Goal: Transaction & Acquisition: Book appointment/travel/reservation

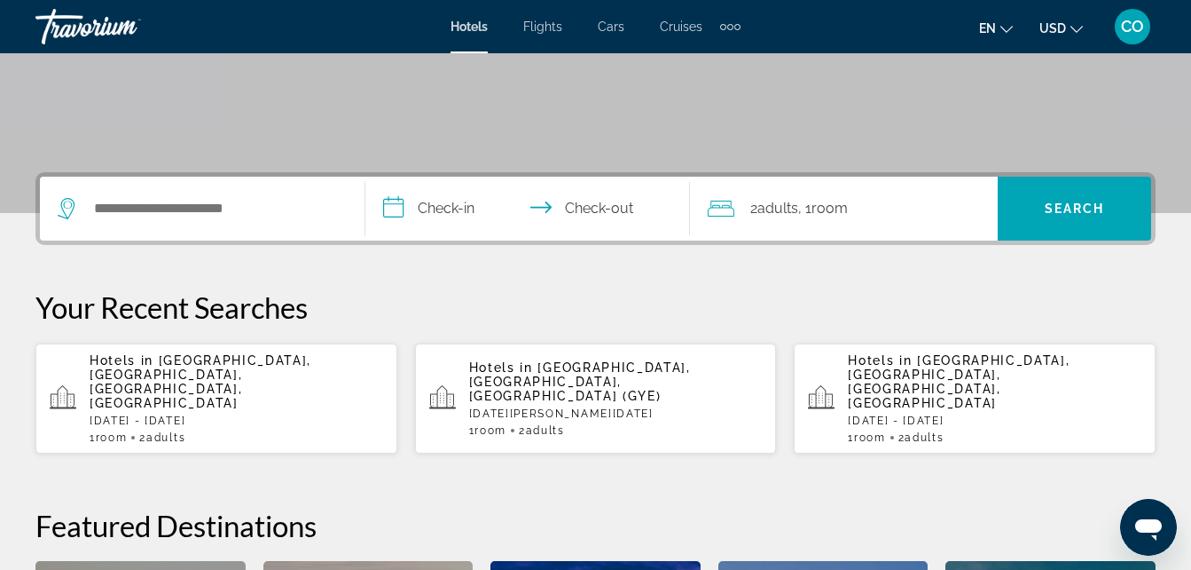
scroll to position [320, 0]
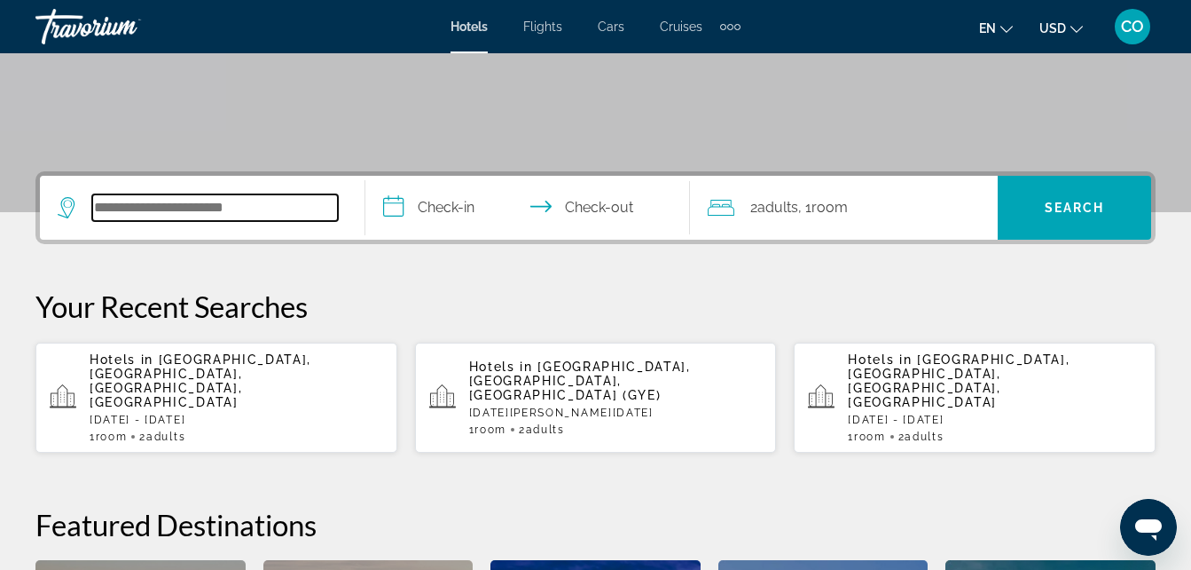
click at [300, 202] on input "Search hotel destination" at bounding box center [215, 207] width 246 height 27
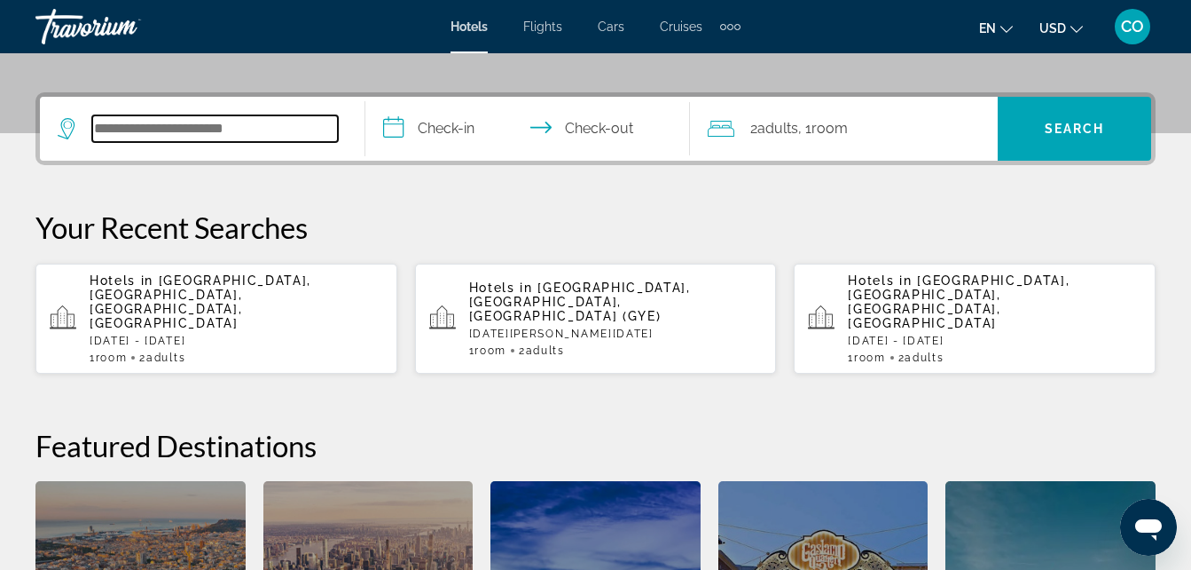
scroll to position [434, 0]
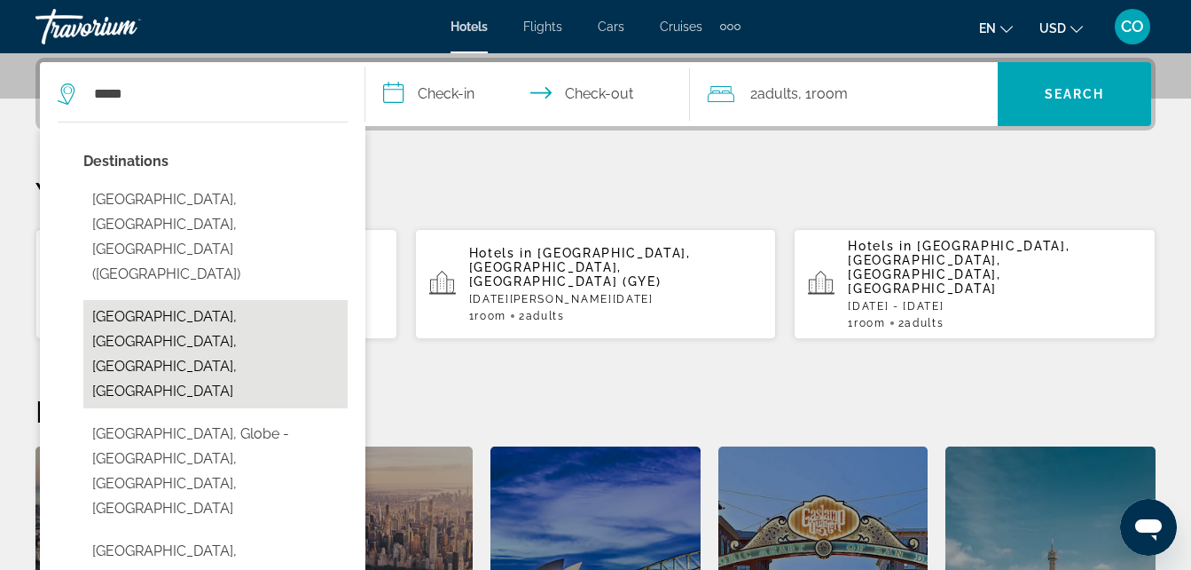
click at [195, 300] on button "[GEOGRAPHIC_DATA], [GEOGRAPHIC_DATA], [GEOGRAPHIC_DATA], [GEOGRAPHIC_DATA]" at bounding box center [215, 354] width 264 height 108
type input "**********"
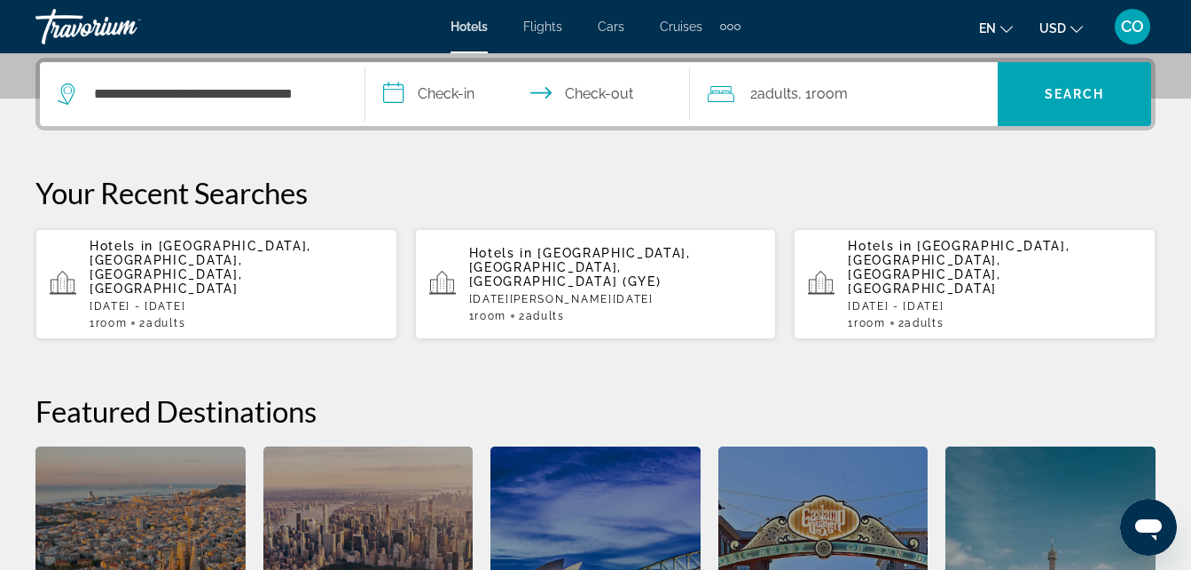
click at [428, 82] on input "**********" at bounding box center [532, 96] width 333 height 69
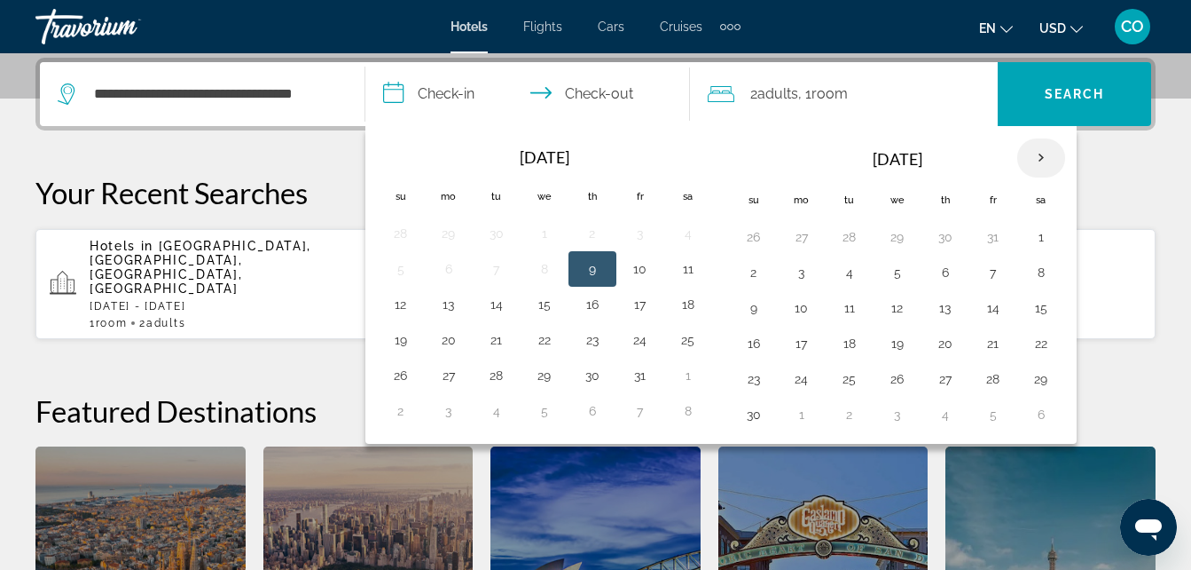
click at [1047, 169] on th "Next month" at bounding box center [1042, 157] width 48 height 39
click at [754, 376] on button "28" at bounding box center [754, 378] width 28 height 25
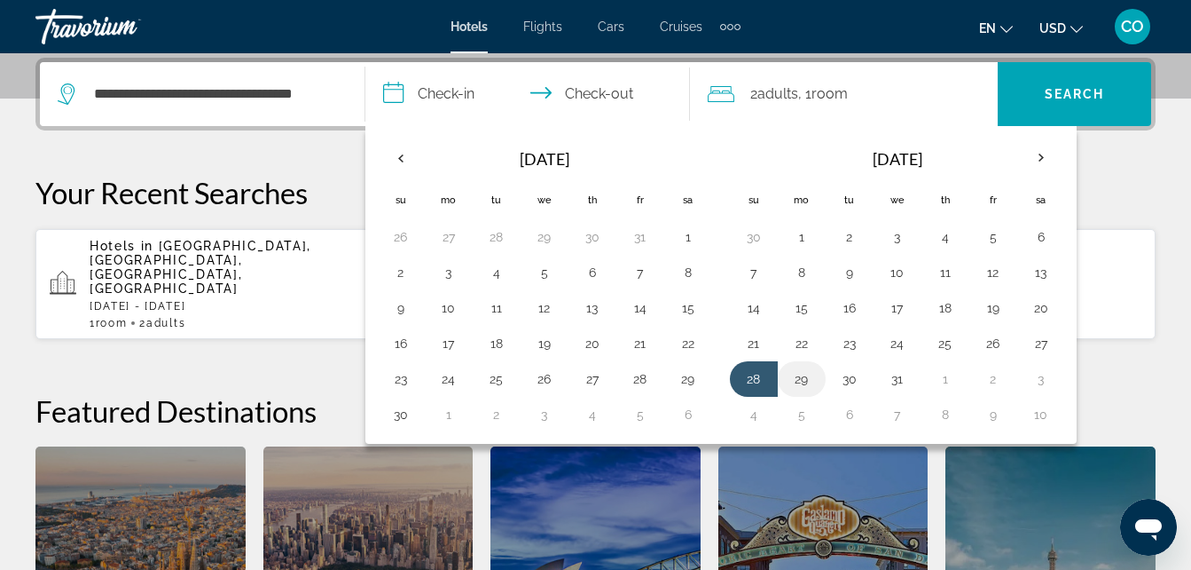
click at [812, 372] on button "29" at bounding box center [802, 378] width 28 height 25
type input "**********"
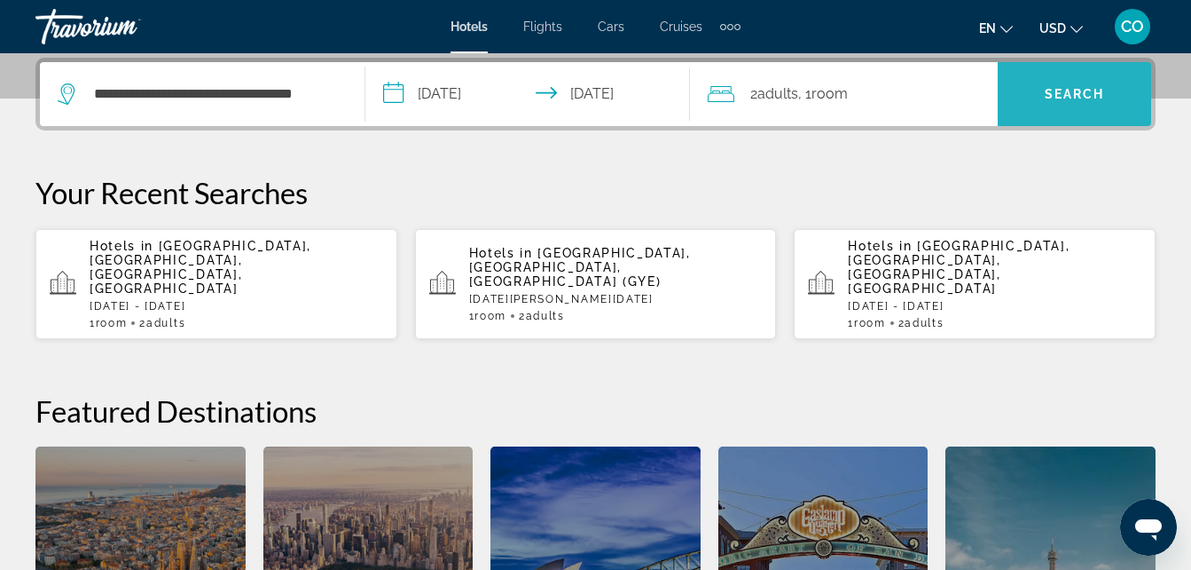
click at [1023, 114] on span "Search" at bounding box center [1074, 94] width 153 height 43
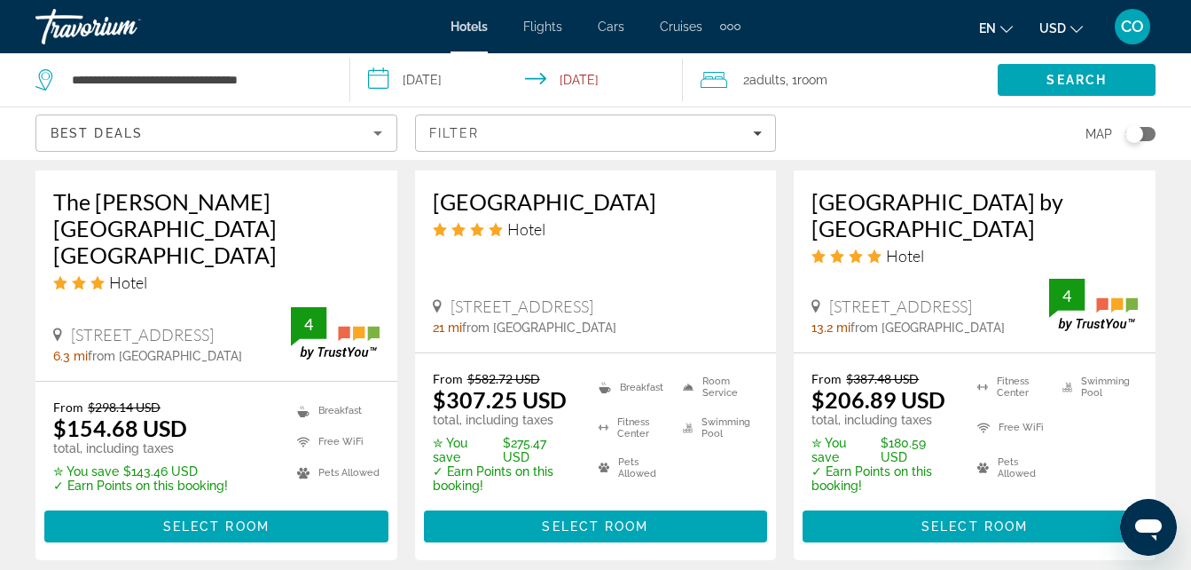
scroll to position [2740, 0]
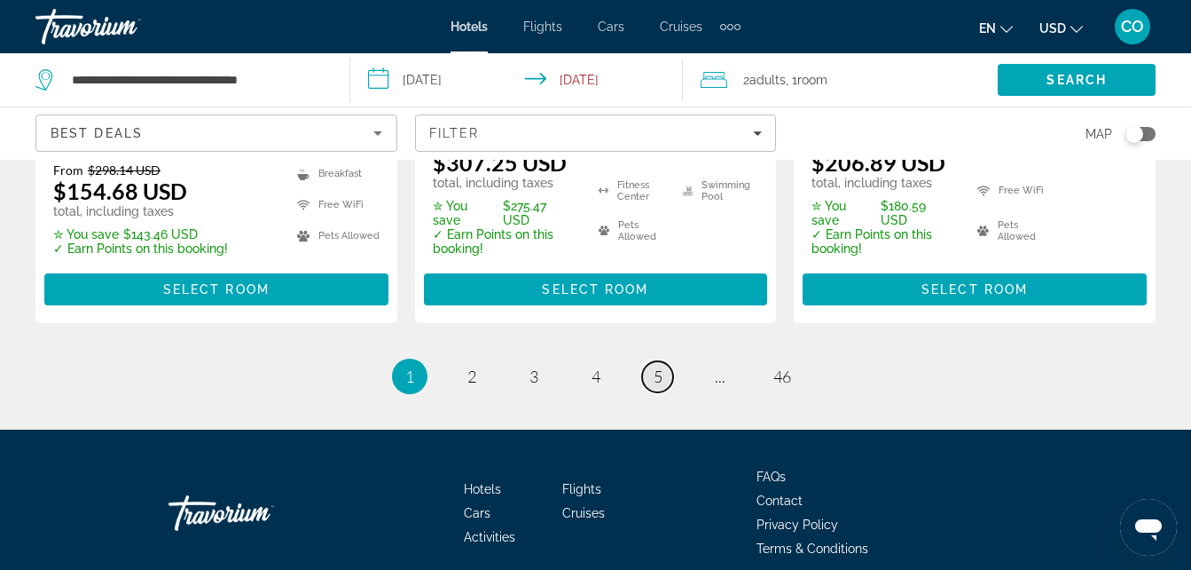
click at [650, 361] on link "page 5" at bounding box center [657, 376] width 31 height 31
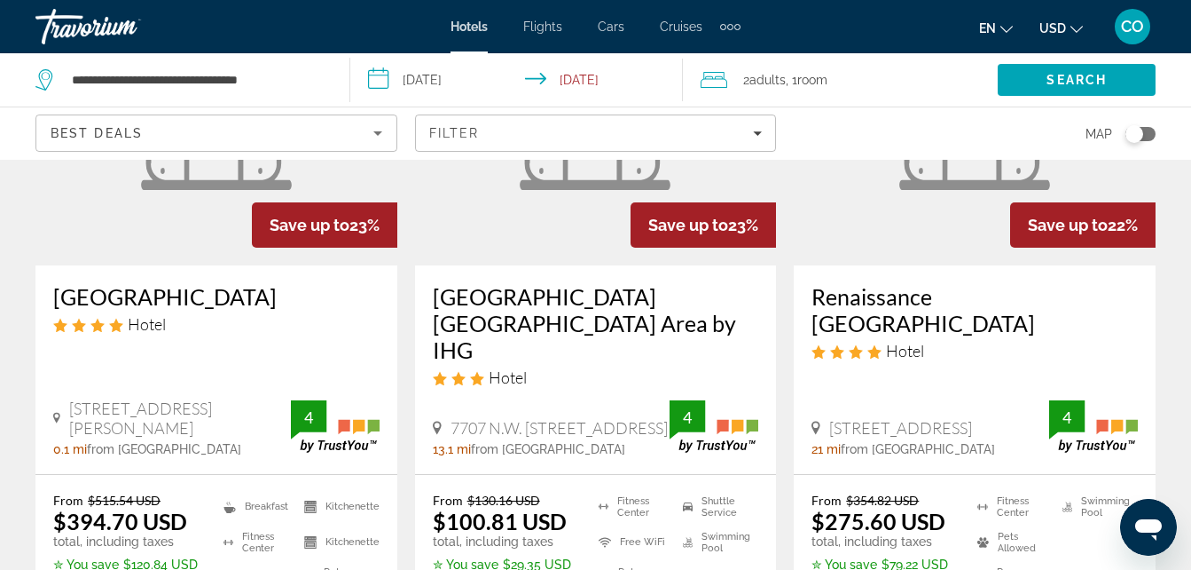
scroll to position [237, 0]
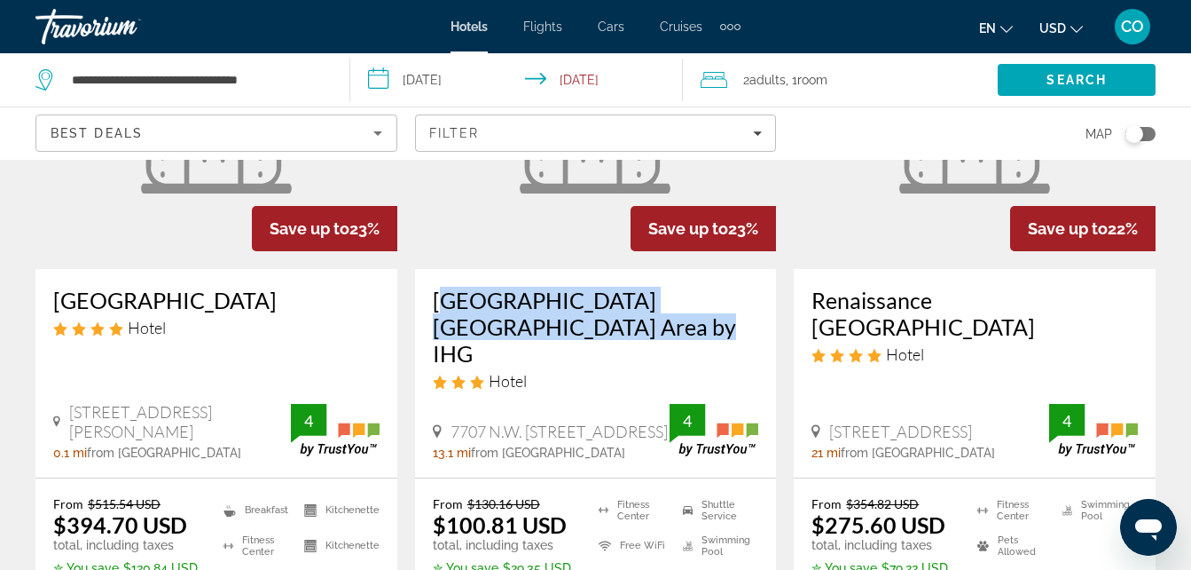
drag, startPoint x: 430, startPoint y: 299, endPoint x: 569, endPoint y: 325, distance: 140.8
click at [569, 325] on div "[GEOGRAPHIC_DATA] [GEOGRAPHIC_DATA] Area by IHG Hotel 7707 N.W. [STREET_ADDRESS…" at bounding box center [596, 373] width 362 height 208
copy h3 "[GEOGRAPHIC_DATA] [GEOGRAPHIC_DATA] Area by IHG"
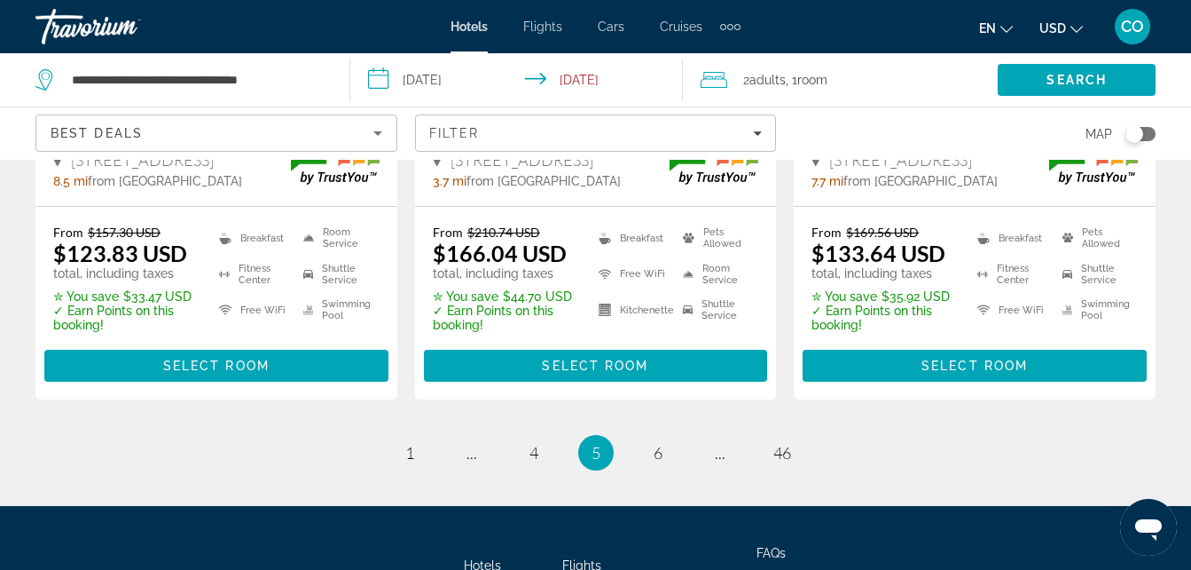
scroll to position [2606, 0]
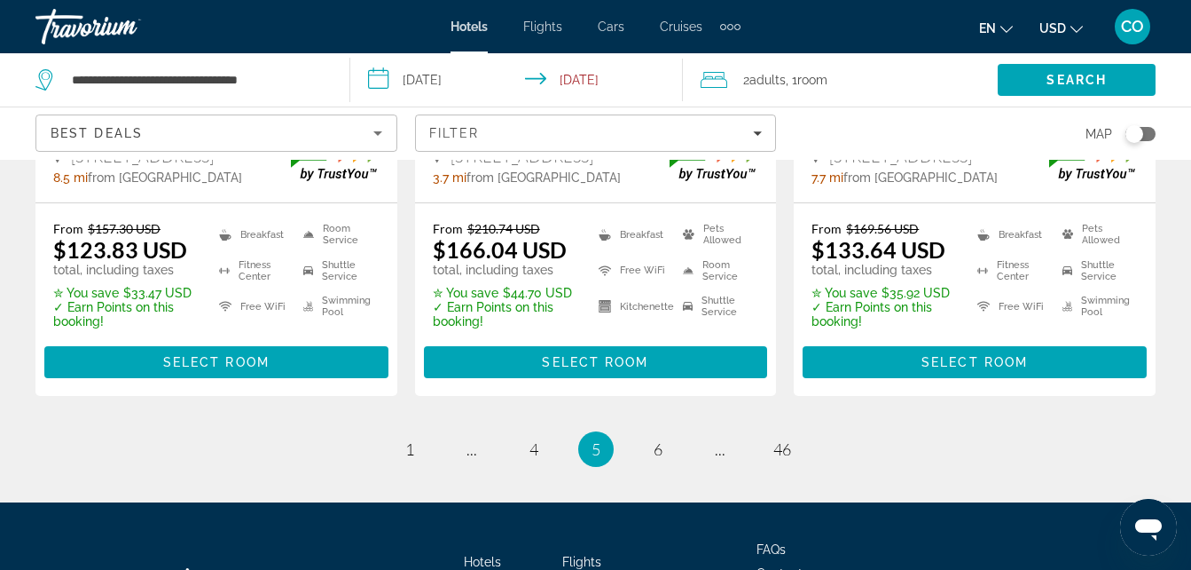
click at [1075, 20] on button "USD USD ($) MXN (Mex$) CAD (Can$) GBP (£) EUR (€) AUD (A$) NZD (NZ$) CNY (CN¥)" at bounding box center [1061, 28] width 43 height 26
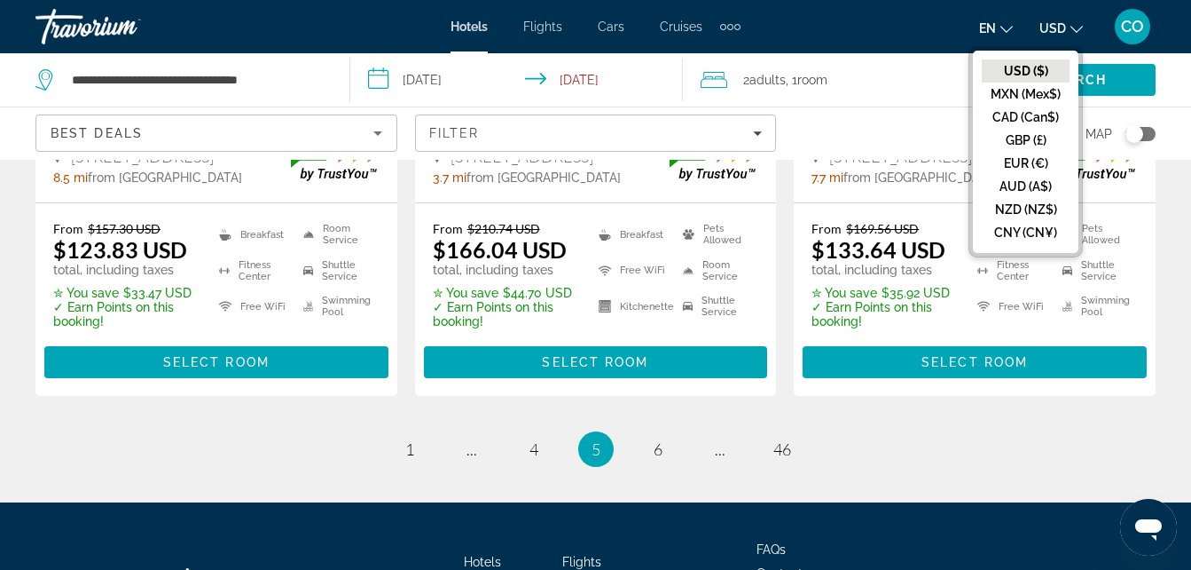
drag, startPoint x: 852, startPoint y: 67, endPoint x: 1116, endPoint y: 20, distance: 268.4
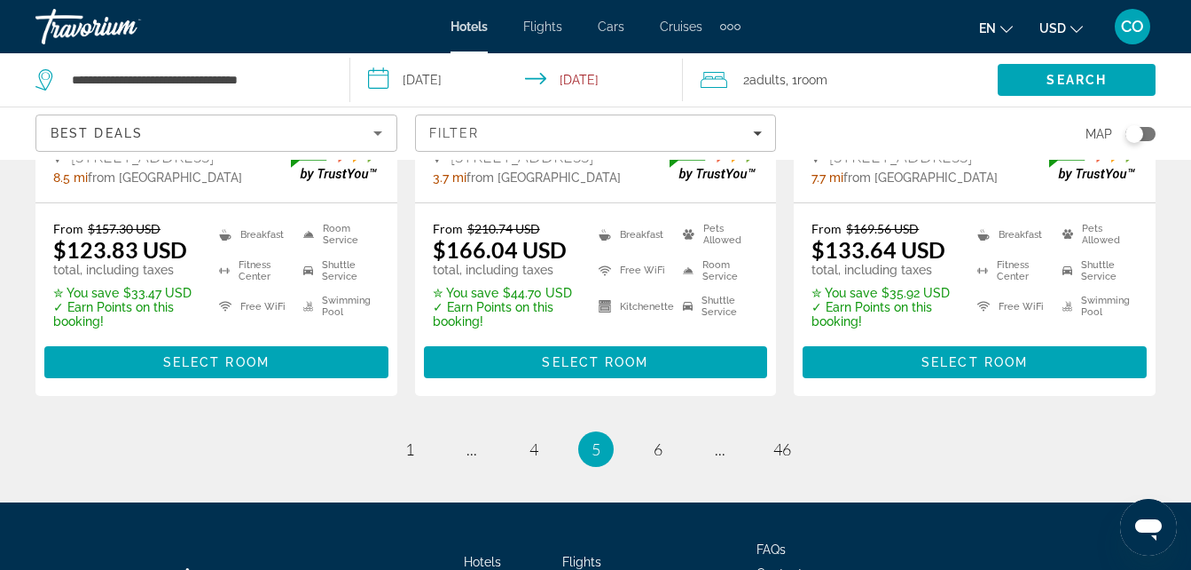
click at [1116, 20] on div "CO" at bounding box center [1132, 26] width 35 height 35
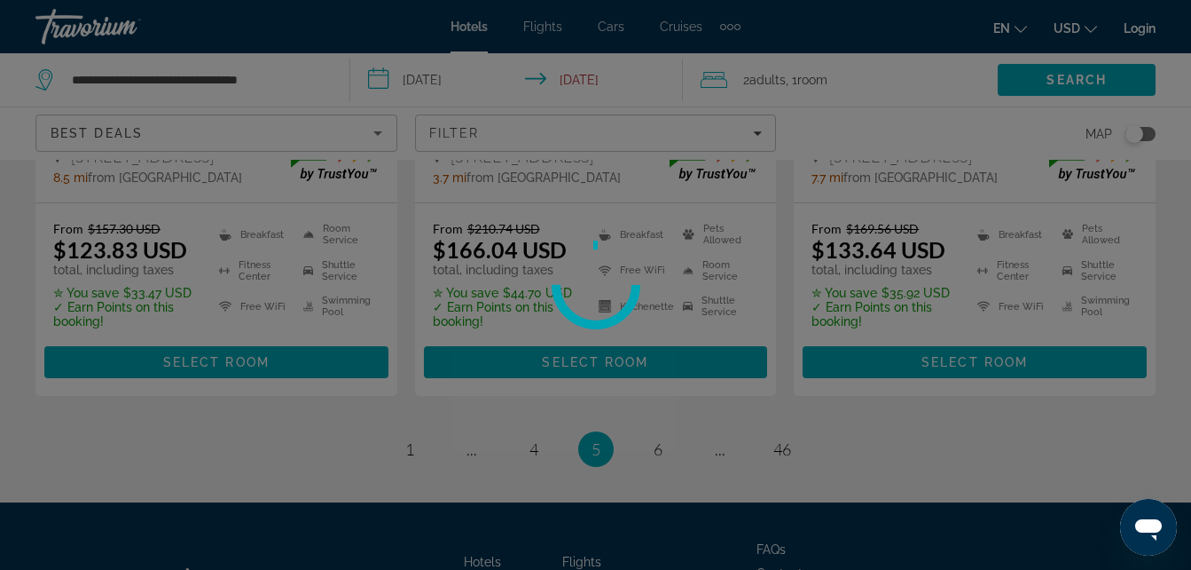
click at [1128, 31] on div at bounding box center [595, 285] width 1191 height 570
